Goal: Feedback & Contribution: Submit feedback/report problem

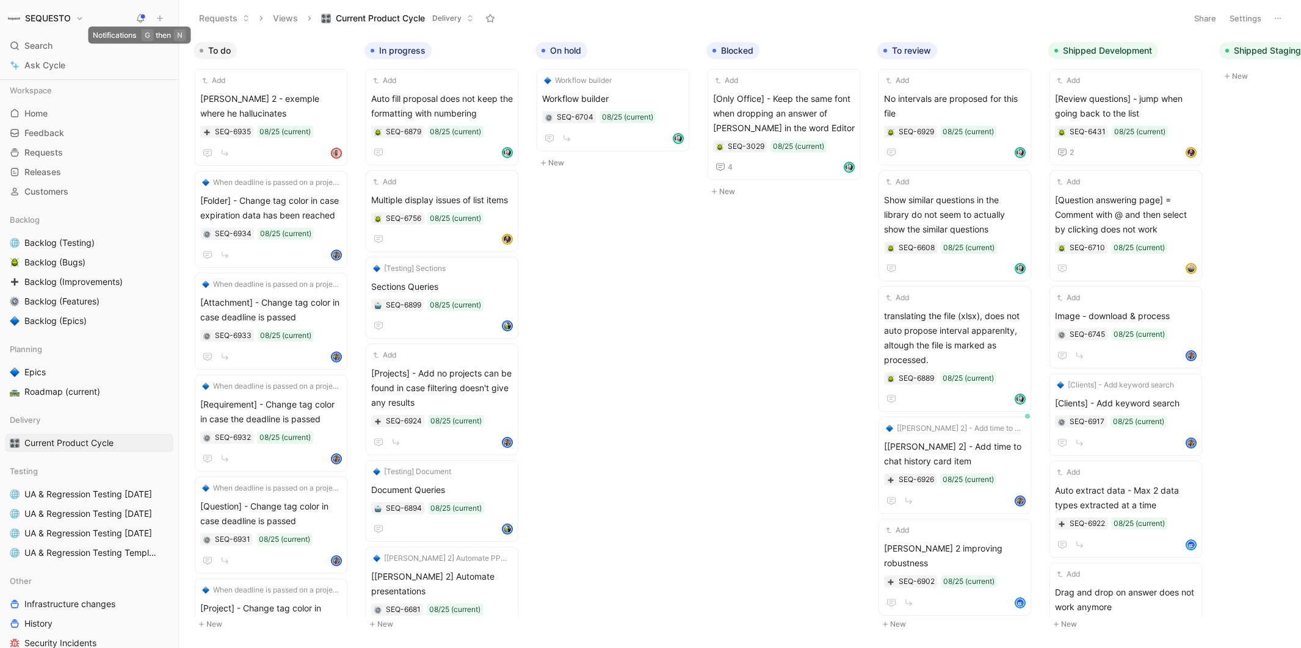
click at [159, 18] on icon at bounding box center [160, 18] width 9 height 9
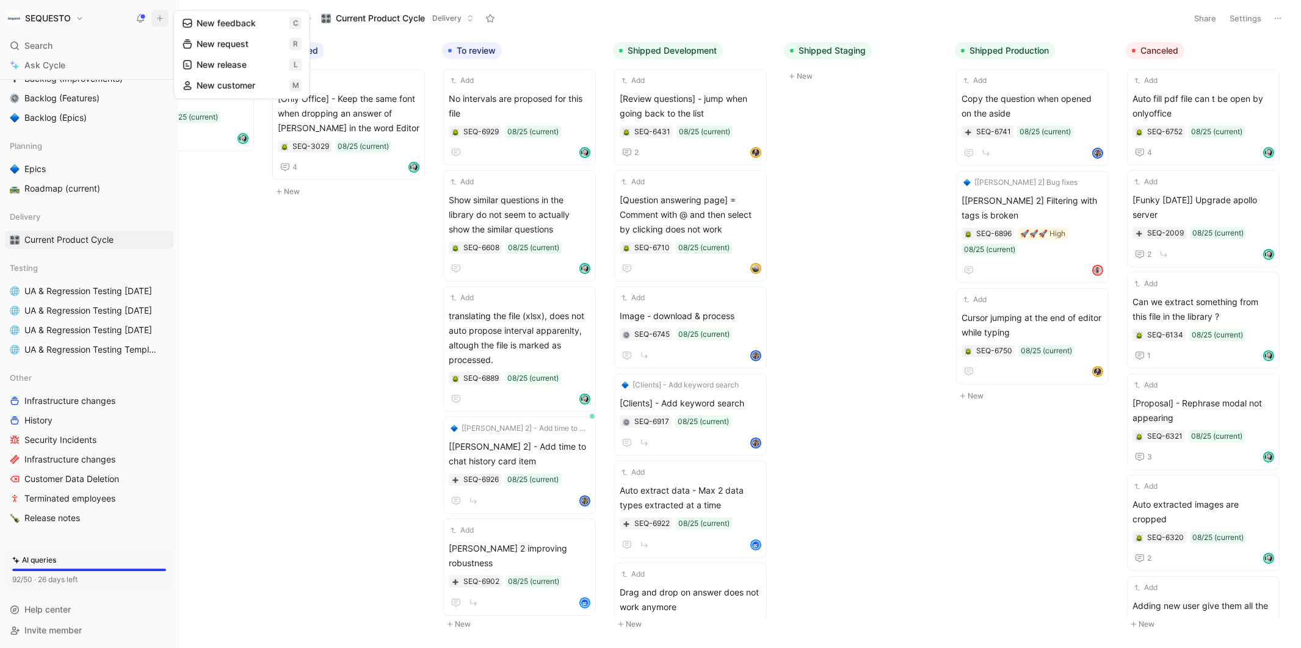
click at [217, 24] on button "New feedback c" at bounding box center [241, 23] width 131 height 21
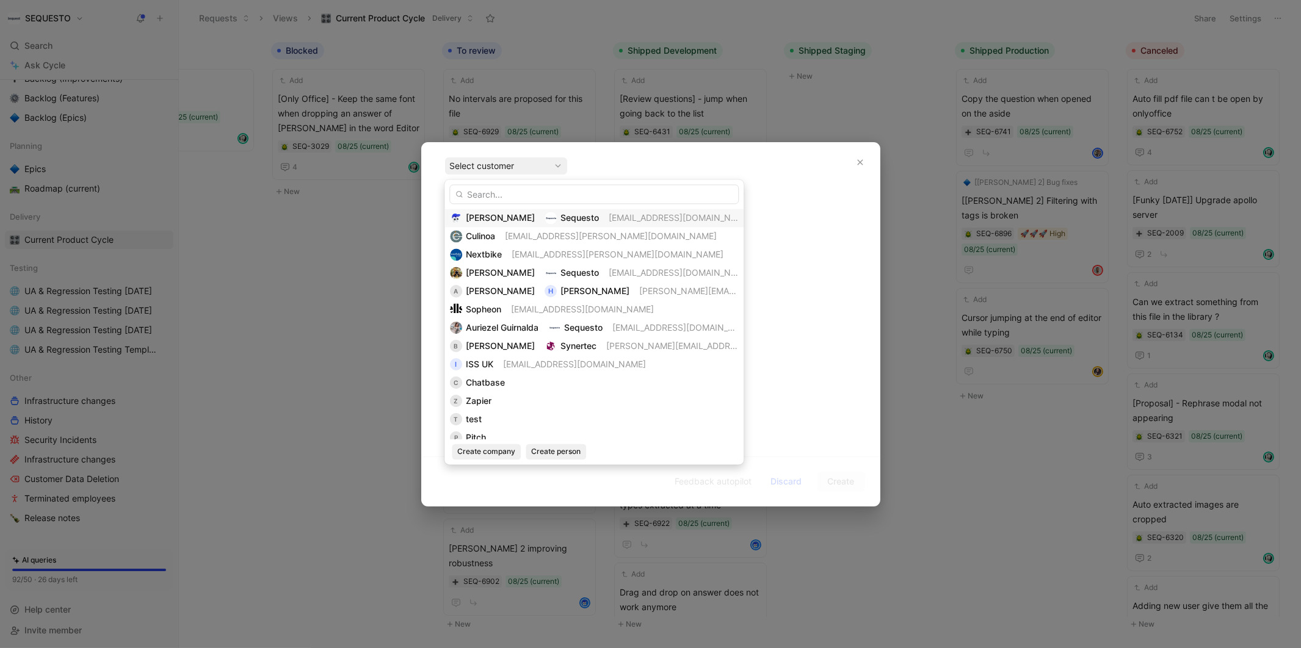
click at [503, 219] on div "Evrardts Sequesto [EMAIL_ADDRESS][DOMAIN_NAME]" at bounding box center [594, 218] width 288 height 15
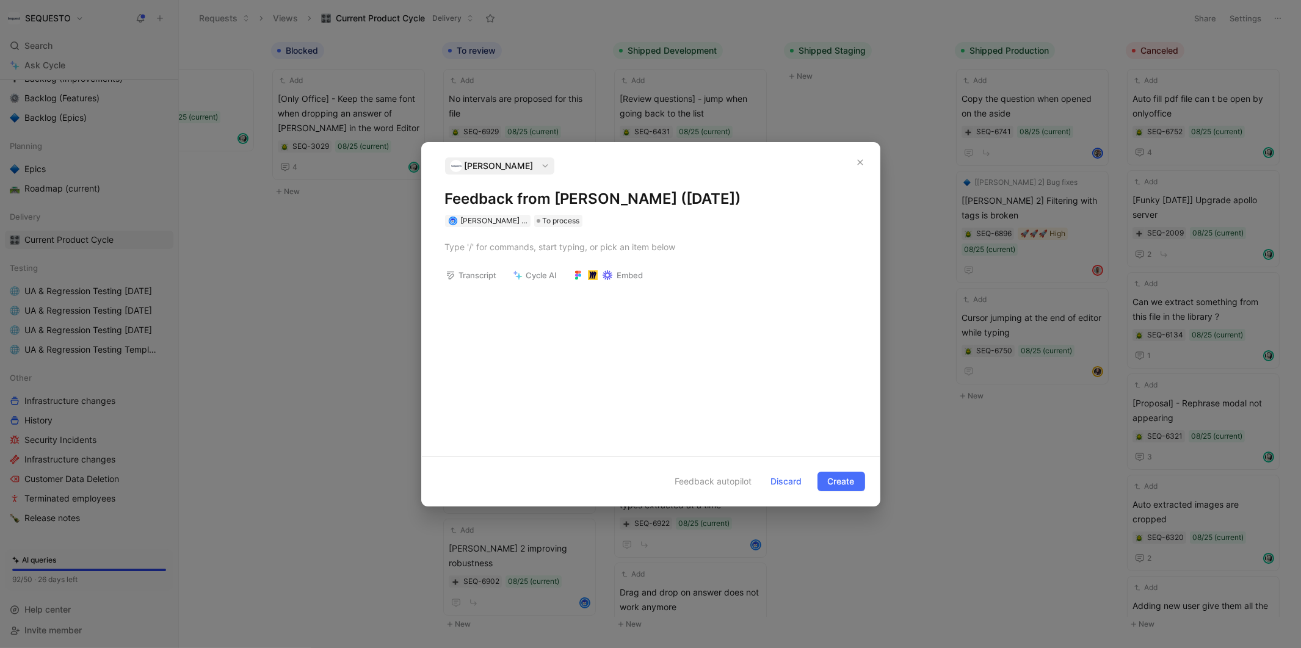
click at [485, 196] on h1 "Feedback from [PERSON_NAME] ([DATE])" at bounding box center [650, 199] width 411 height 20
click at [524, 248] on div at bounding box center [650, 247] width 411 height 13
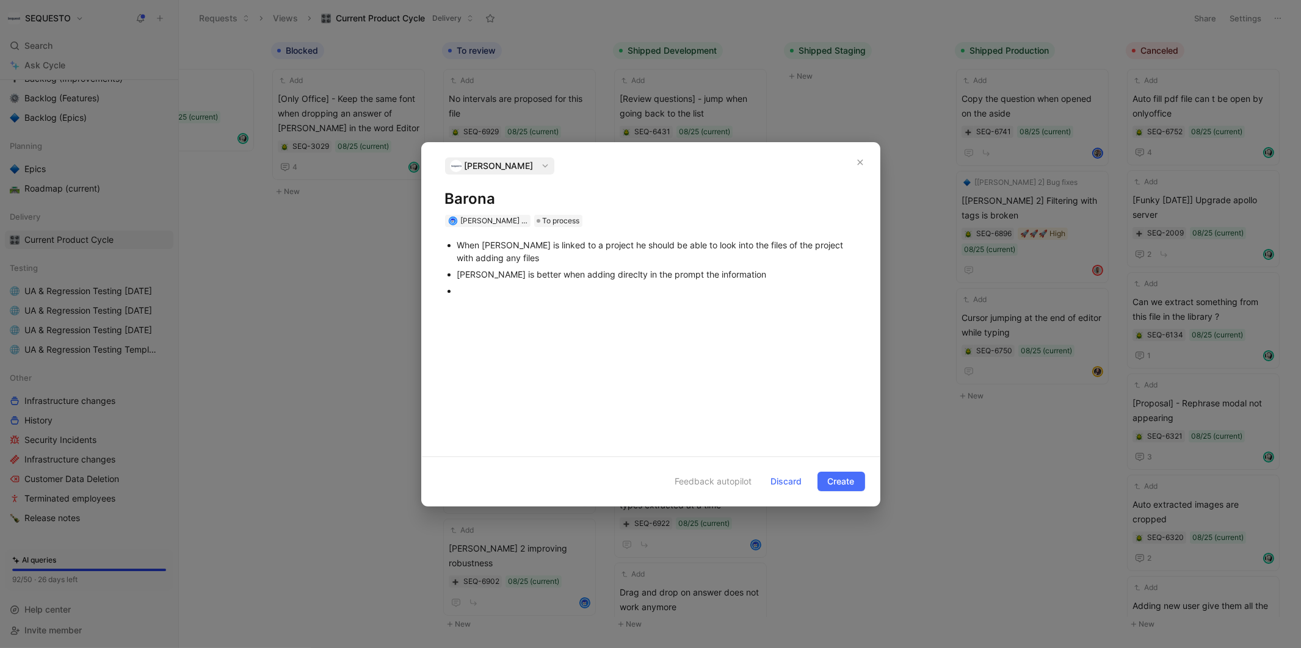
click at [503, 283] on p at bounding box center [656, 291] width 399 height 16
click at [493, 292] on div at bounding box center [656, 290] width 399 height 13
click at [835, 477] on span "Create" at bounding box center [841, 481] width 27 height 15
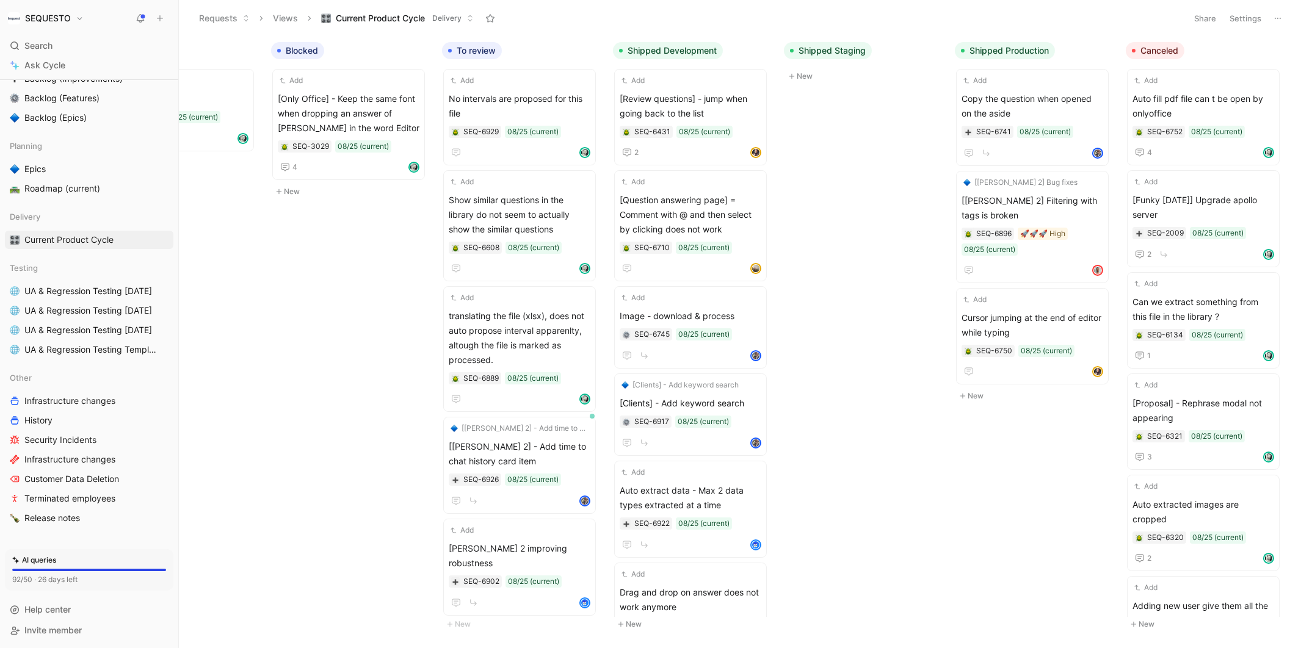
click at [893, 385] on div "To do Add [PERSON_NAME] 2 - exemple where he hallucinates SEQ-6935 08/25 (curre…" at bounding box center [740, 342] width 1122 height 612
